Goal: Check status: Check status

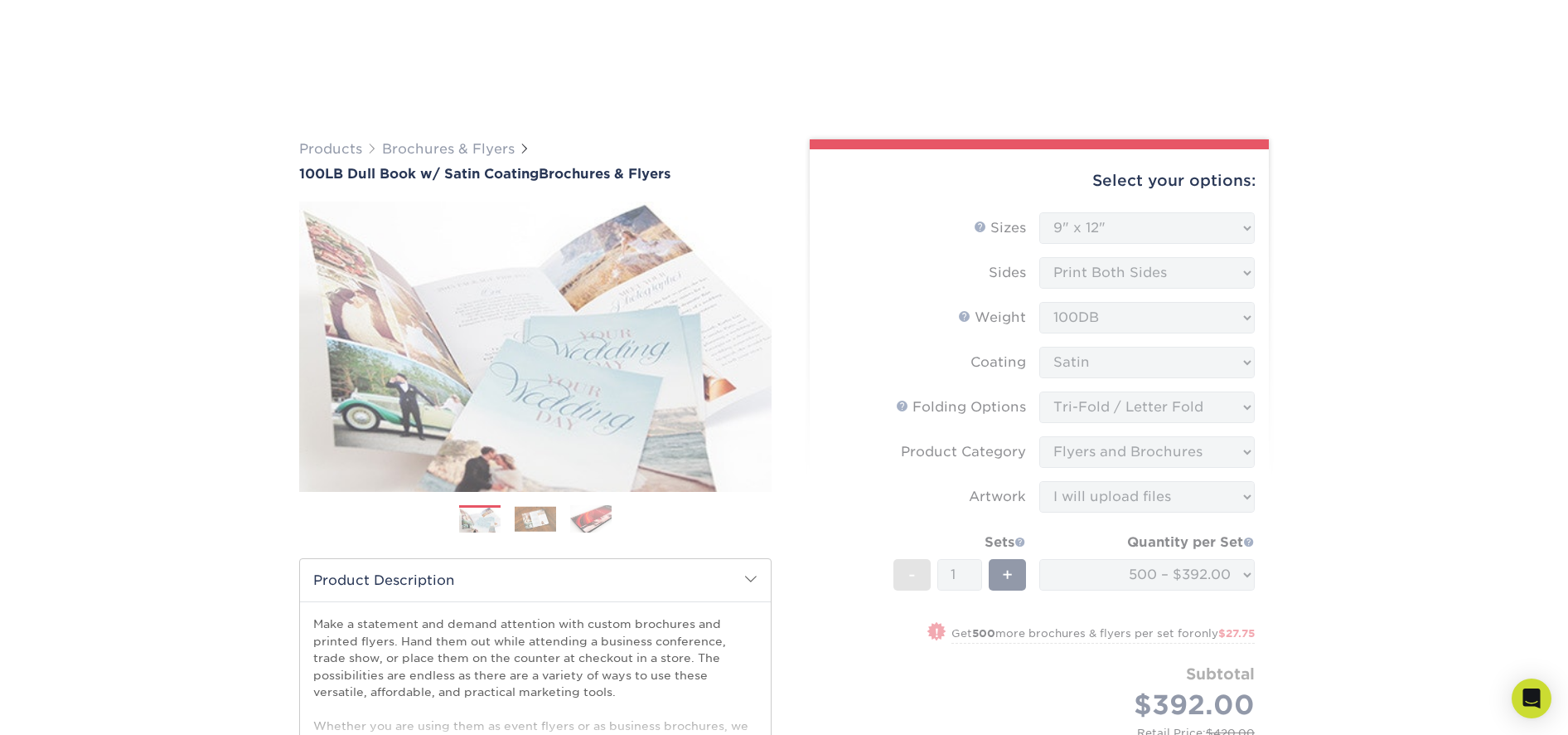
select select "9.00x12.00"
select select "6bd2fd9e-193e-4811-88f7-94c08206d735"
select select "1a668080-6b7c-4174-b399-2c3833b27ef4"
select select "upload"
select select "0045d8e9-6870-4141-a4ef-5eb2ca1400f7"
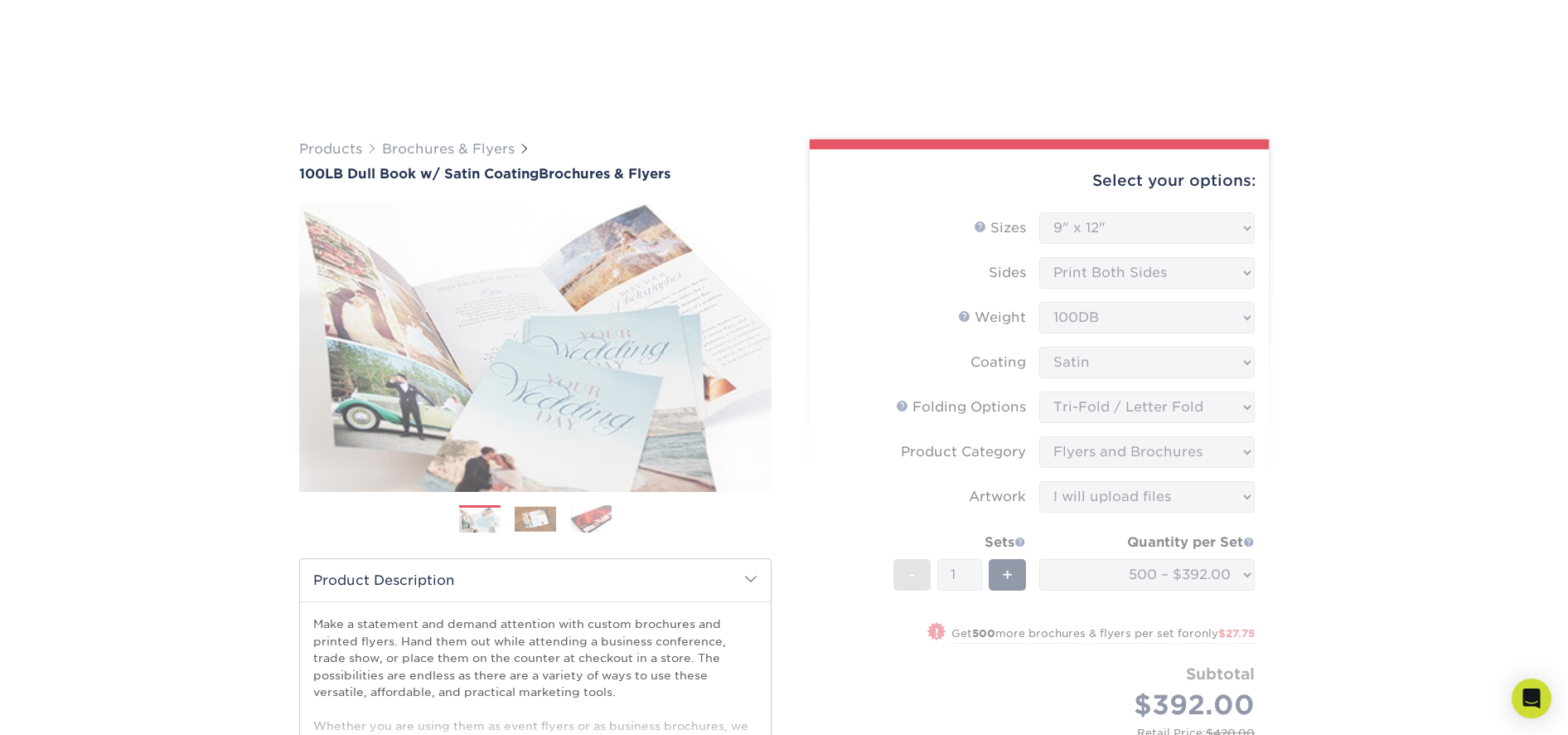
select select "162438"
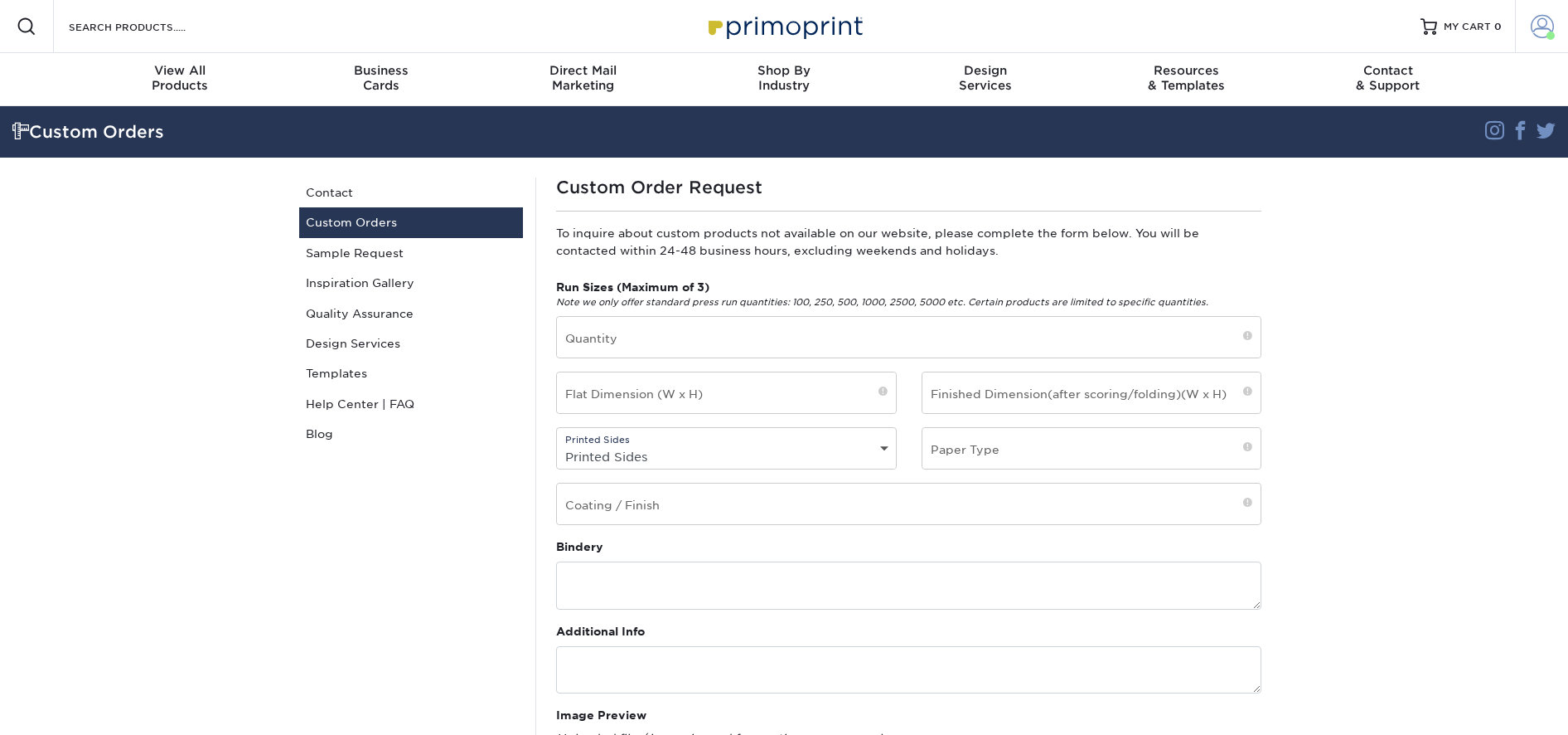
click at [1535, 22] on span at bounding box center [1543, 26] width 23 height 23
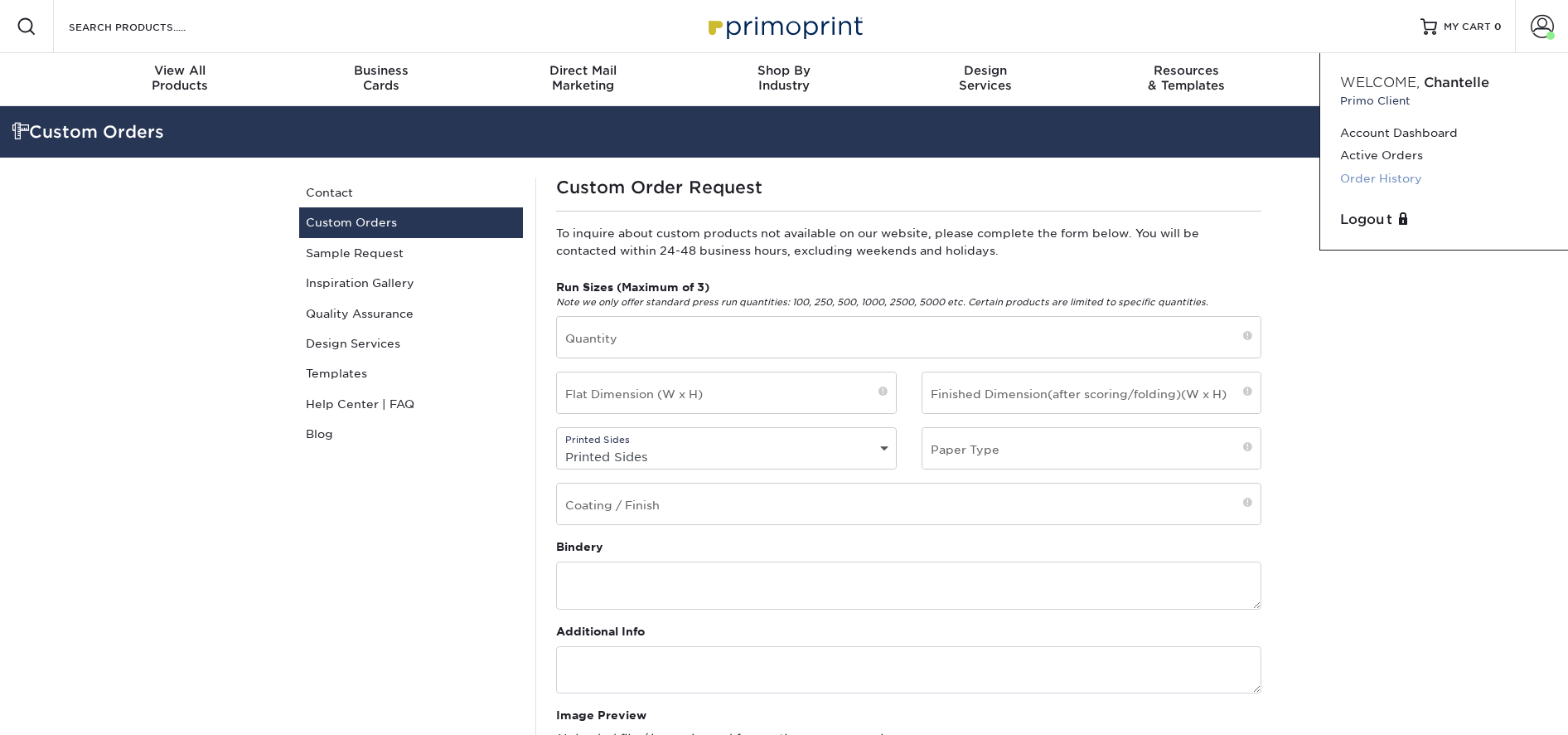
click at [1376, 176] on link "Order History" at bounding box center [1444, 178] width 208 height 22
click at [1375, 175] on link "Order History" at bounding box center [1444, 178] width 208 height 22
click at [1373, 180] on link "Order History" at bounding box center [1444, 178] width 208 height 22
click at [1374, 175] on link "Order History" at bounding box center [1444, 178] width 208 height 22
click at [1378, 157] on link "Active Orders" at bounding box center [1444, 155] width 208 height 22
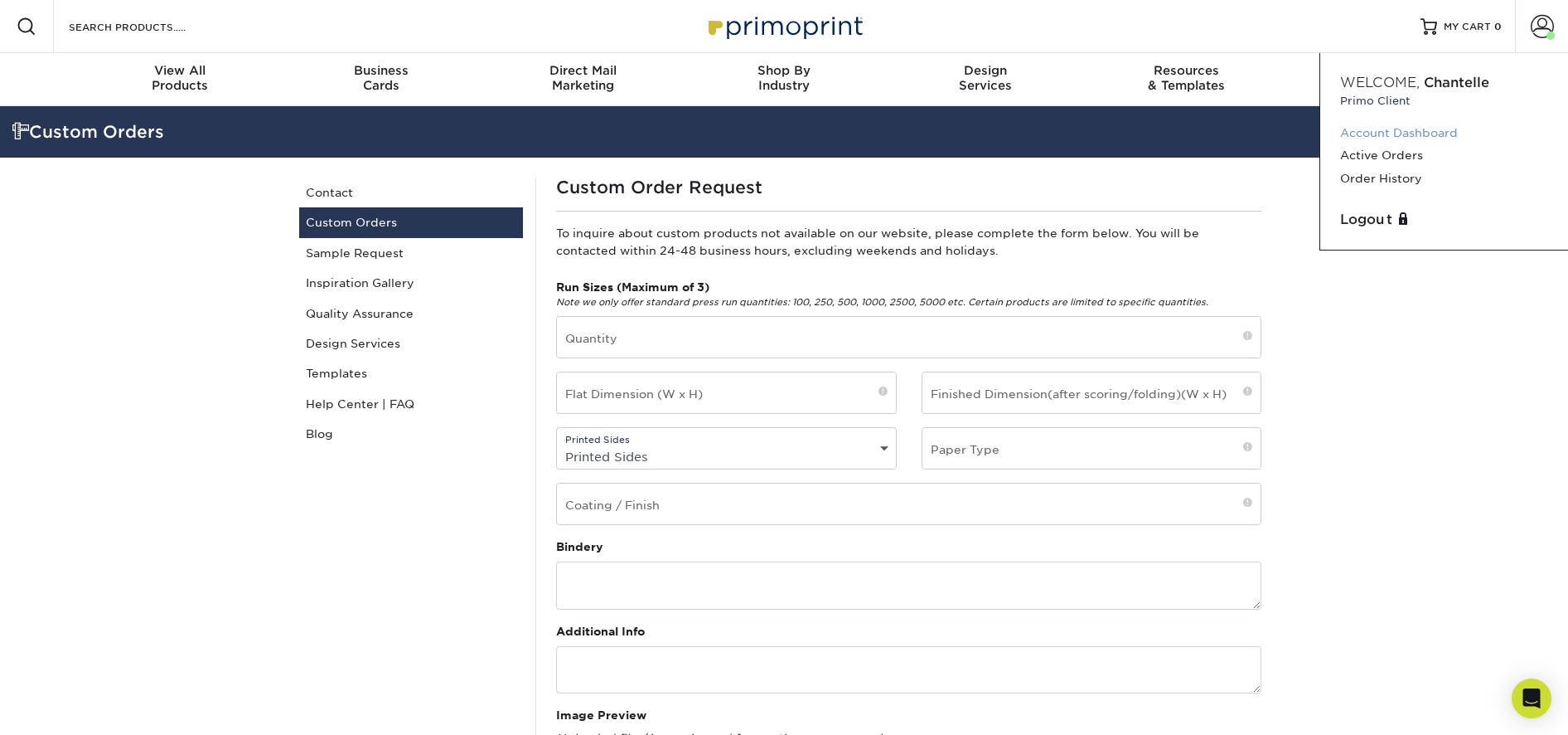
click at [1389, 128] on link "Account Dashboard" at bounding box center [1444, 133] width 208 height 22
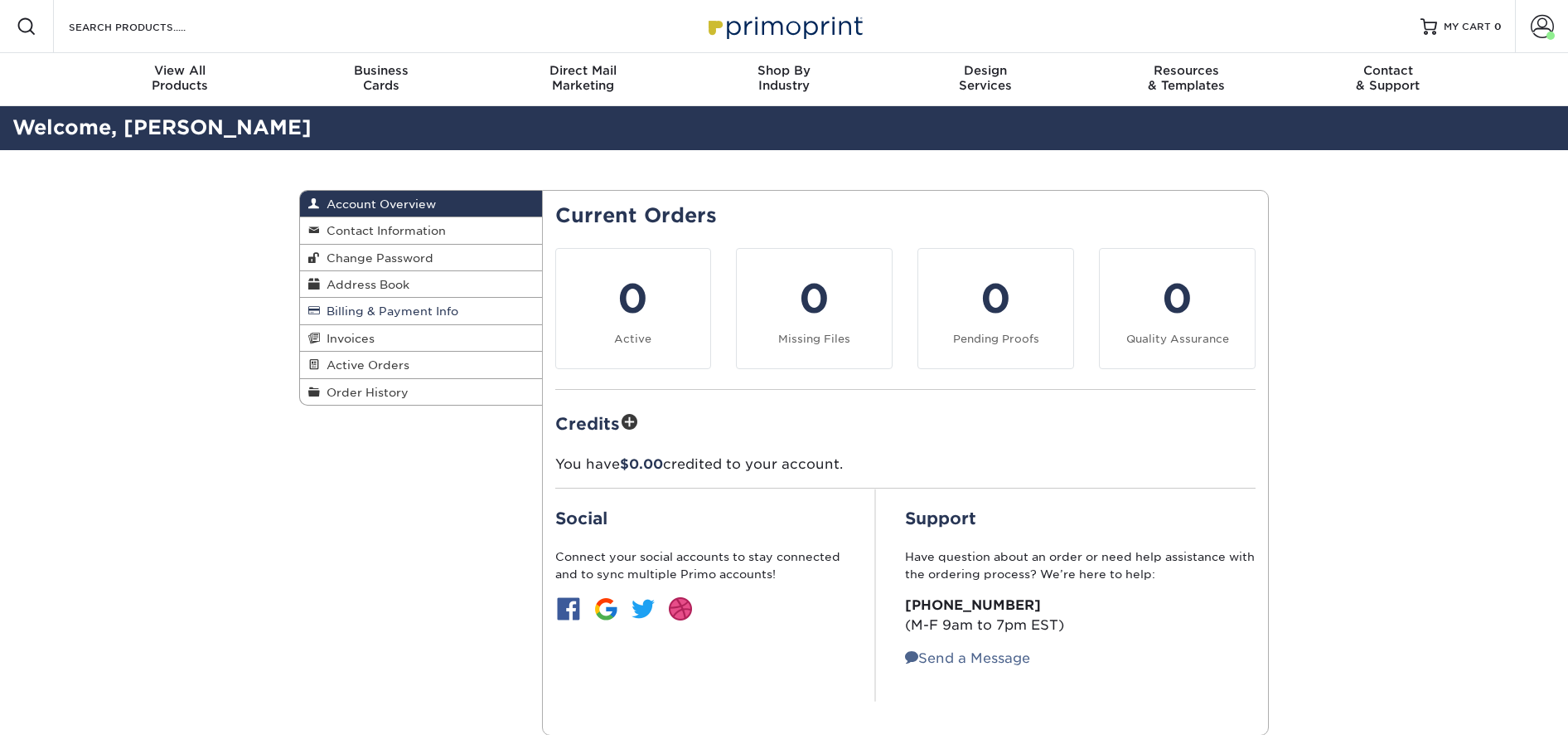
scroll to position [7, 0]
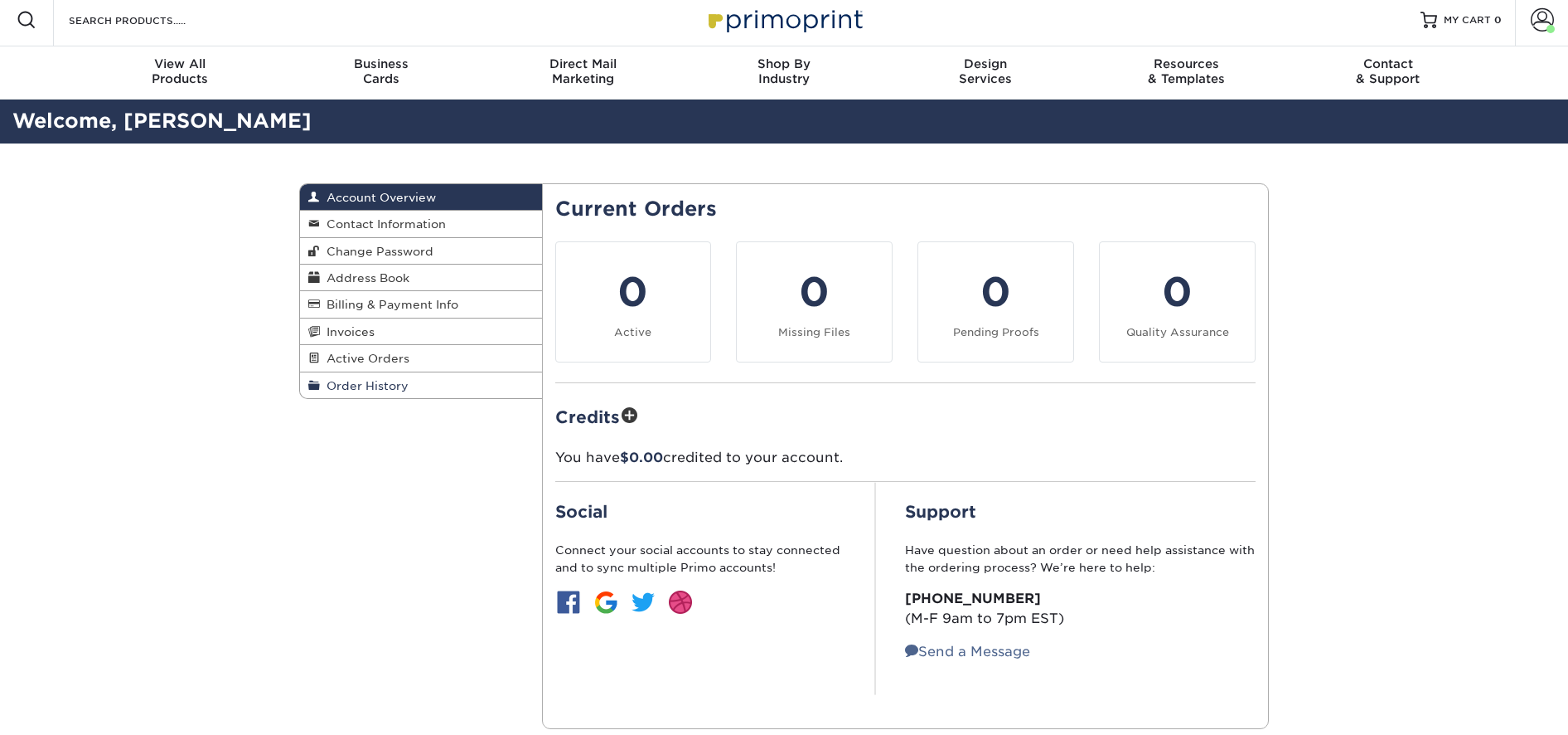
click at [391, 391] on span "Order History" at bounding box center [364, 386] width 89 height 14
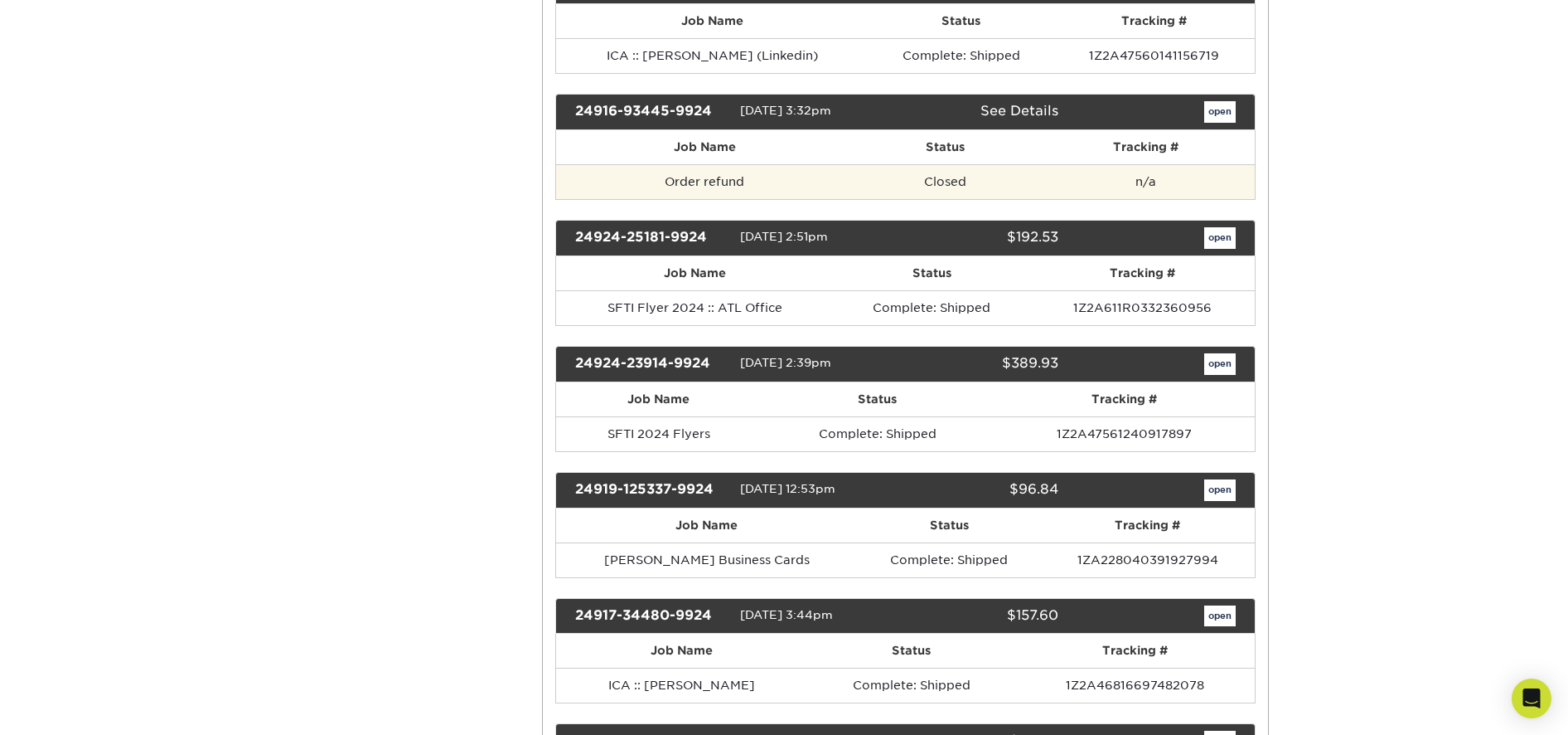
scroll to position [2235, 0]
